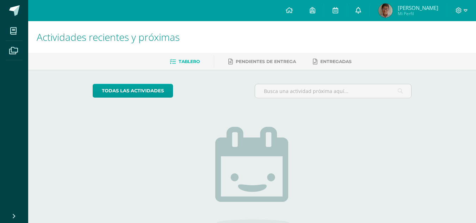
click at [361, 11] on icon at bounding box center [359, 10] width 6 height 6
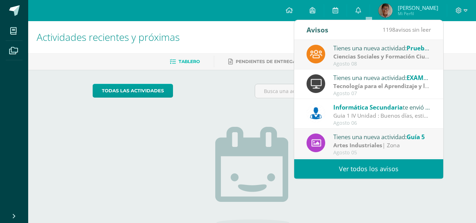
click at [368, 51] on div "Tienes una nueva actividad: Prueba de Logro" at bounding box center [382, 47] width 98 height 9
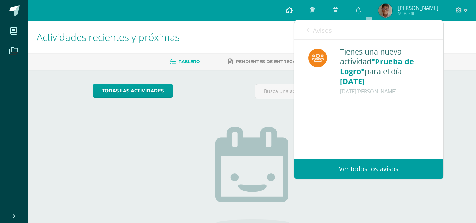
click at [293, 10] on icon at bounding box center [289, 10] width 7 height 6
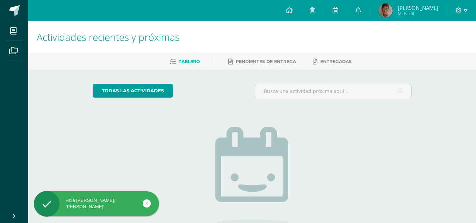
click at [146, 203] on icon at bounding box center [147, 203] width 3 height 8
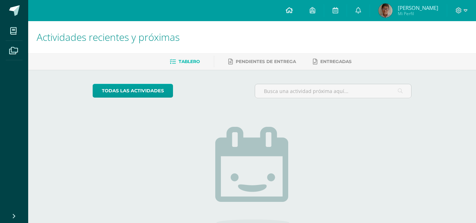
click at [297, 5] on link at bounding box center [289, 10] width 24 height 21
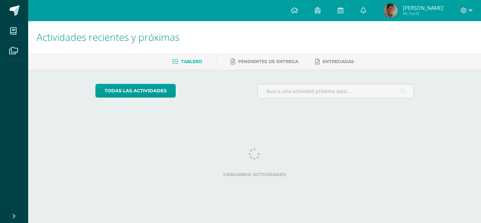
click at [398, 11] on img at bounding box center [391, 11] width 14 height 14
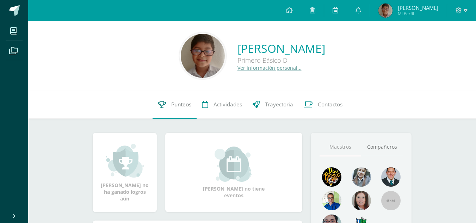
click at [180, 102] on span "Punteos" at bounding box center [181, 104] width 20 height 7
